Goal: Transaction & Acquisition: Purchase product/service

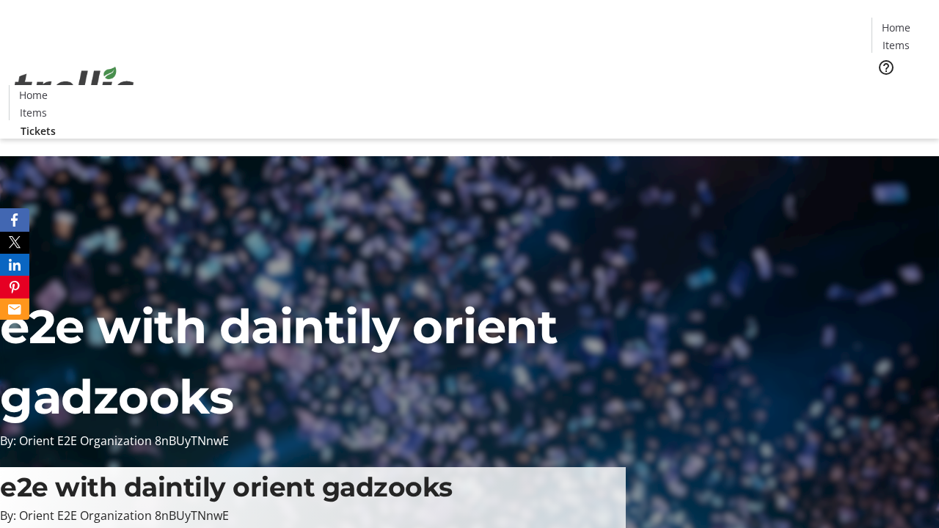
click at [883, 85] on span "Tickets" at bounding box center [900, 92] width 35 height 15
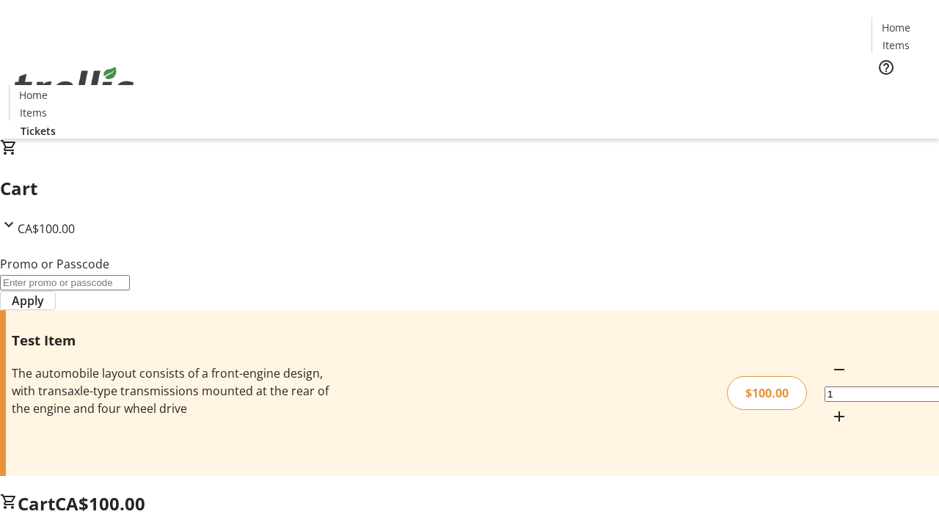
type input "PERCENT"
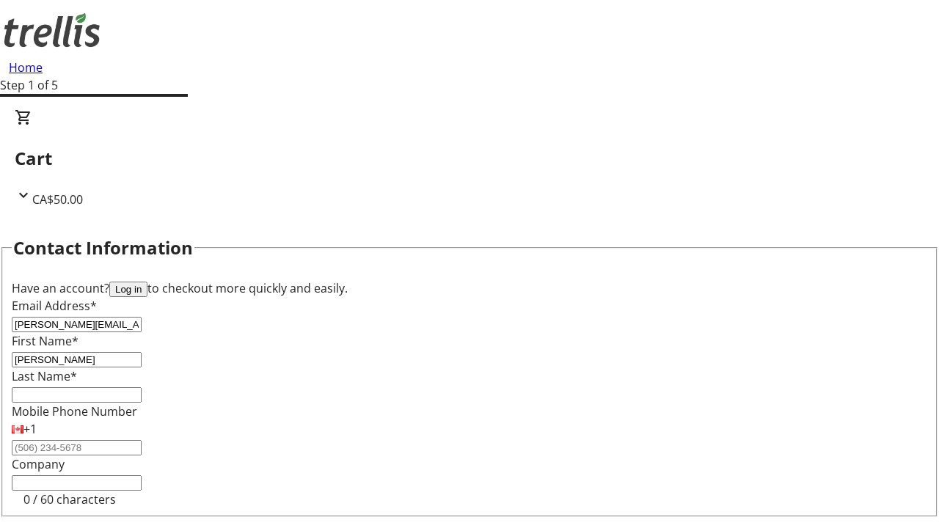
type input "[PERSON_NAME]"
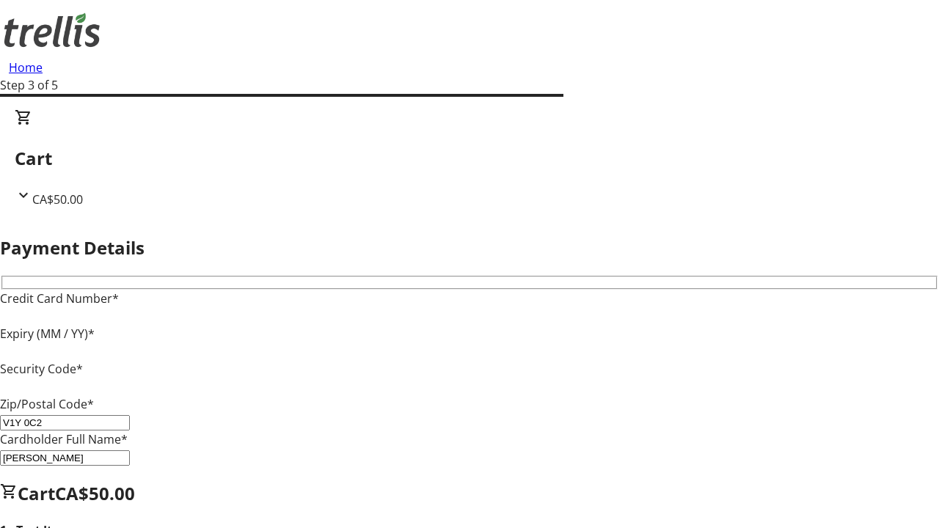
type input "V1Y 0C2"
